Goal: Navigation & Orientation: Find specific page/section

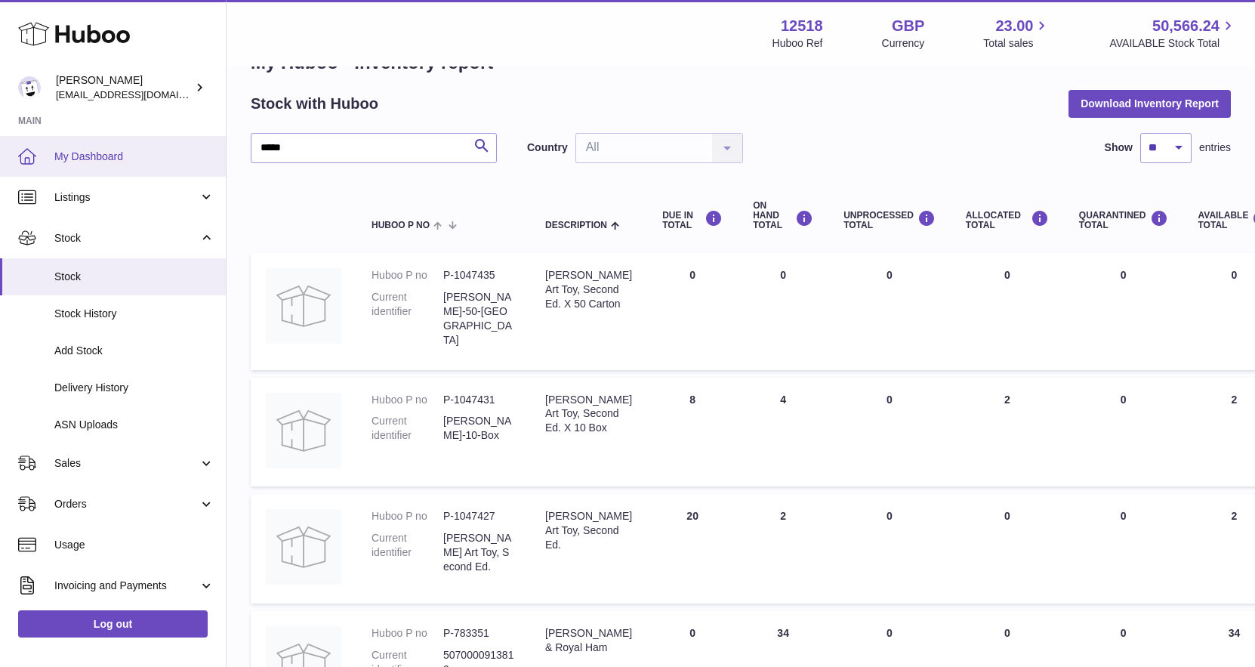
click at [95, 156] on span "My Dashboard" at bounding box center [134, 157] width 160 height 14
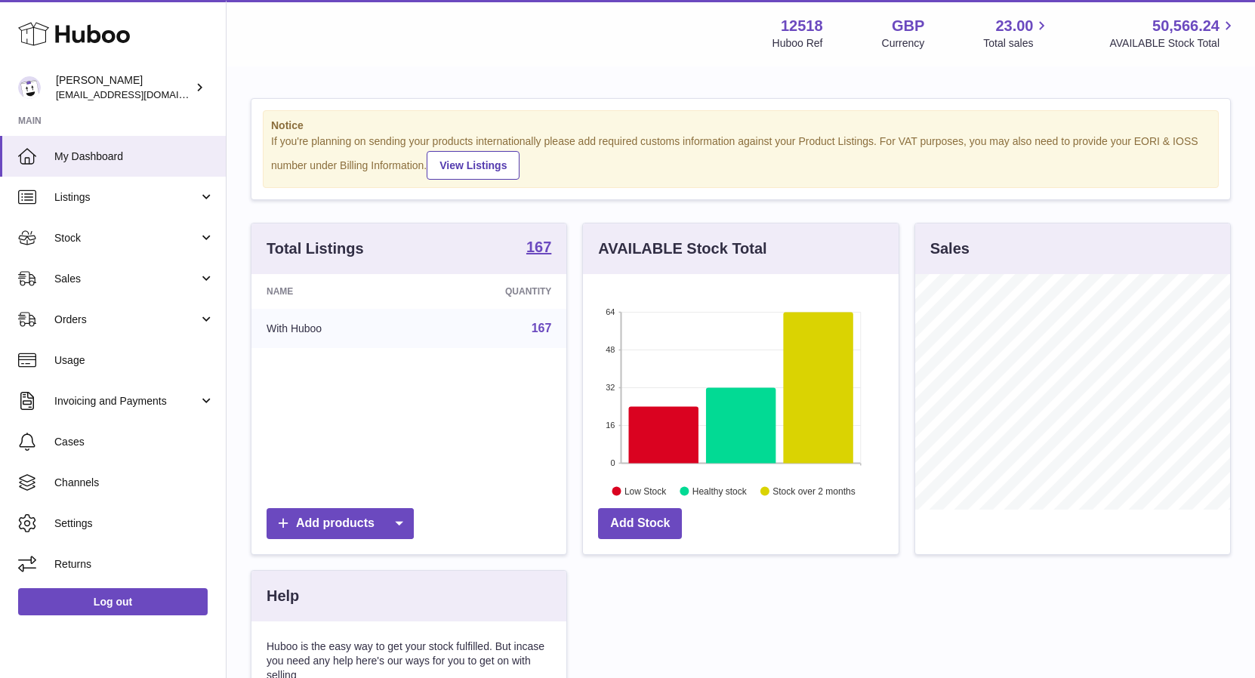
scroll to position [236, 315]
